Goal: Task Accomplishment & Management: Manage account settings

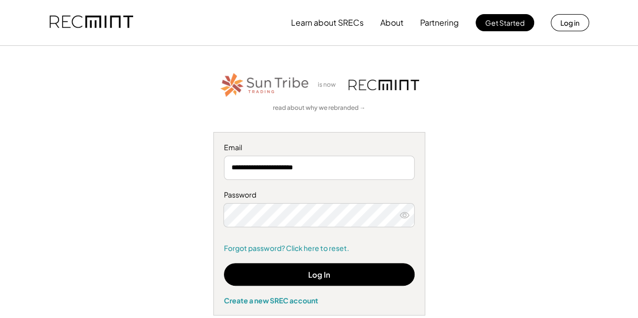
click at [543, 272] on div "**********" at bounding box center [319, 193] width 614 height 245
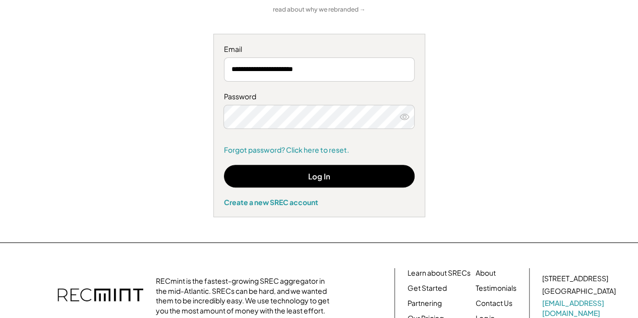
scroll to position [100, 0]
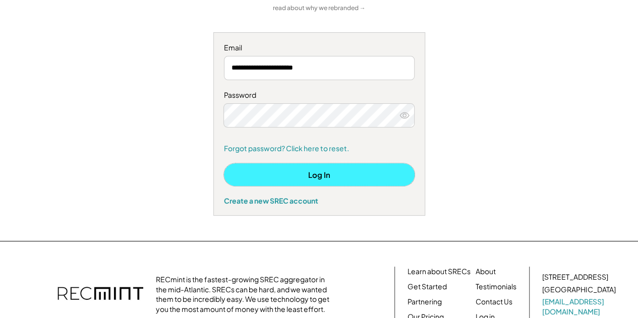
click at [322, 175] on button "Log In" at bounding box center [319, 174] width 191 height 23
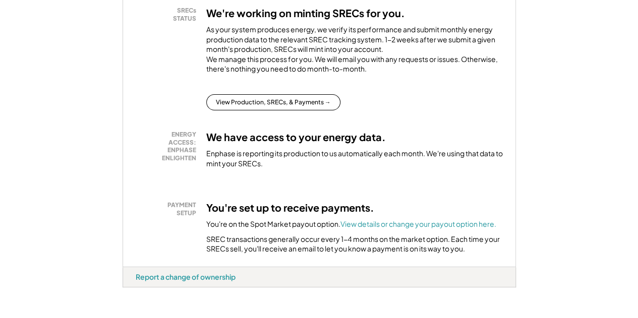
scroll to position [278, 0]
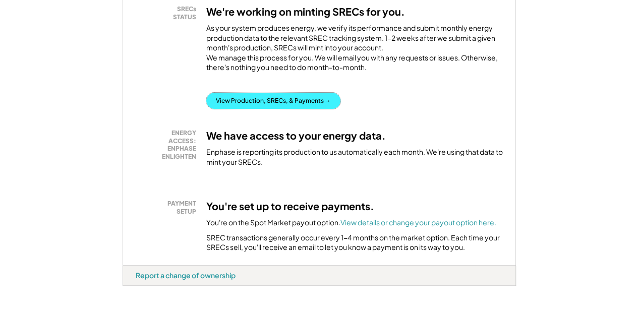
click at [290, 105] on button "View Production, SRECs, & Payments →" at bounding box center [273, 101] width 134 height 16
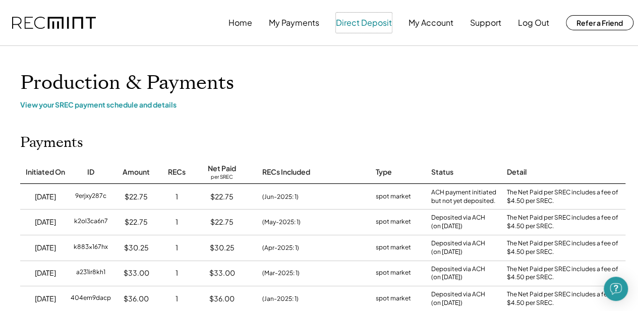
click at [370, 25] on button "Direct Deposit" at bounding box center [364, 23] width 56 height 20
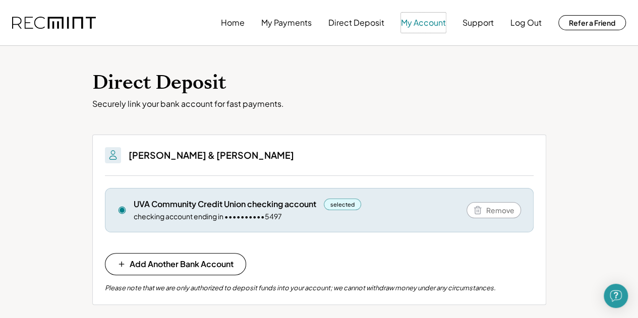
click at [418, 24] on button "My Account" at bounding box center [423, 23] width 45 height 20
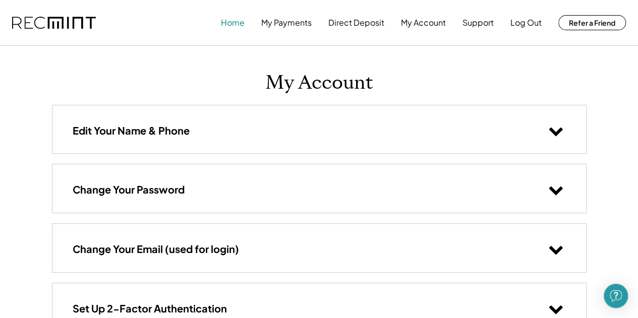
click at [237, 27] on button "Home" at bounding box center [233, 23] width 24 height 20
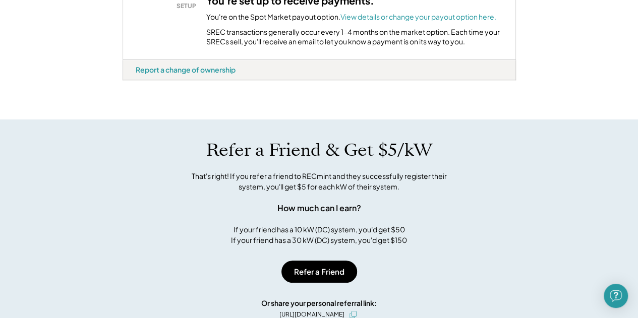
scroll to position [484, 0]
